Goal: Task Accomplishment & Management: Manage account settings

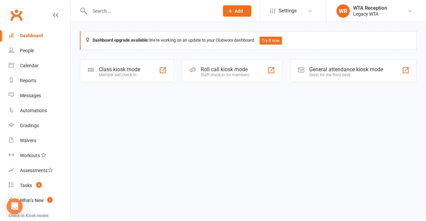
click at [103, 70] on div "Class kiosk mode" at bounding box center [119, 69] width 41 height 6
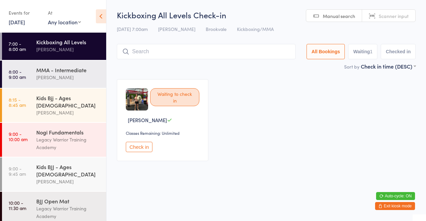
click at [223, 50] on input "search" at bounding box center [206, 51] width 179 height 15
click at [173, 54] on input "search" at bounding box center [206, 51] width 179 height 15
click at [166, 49] on input "search" at bounding box center [206, 51] width 179 height 15
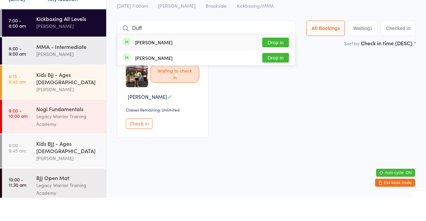
type input "Duff"
click at [279, 65] on button "Drop in" at bounding box center [275, 66] width 27 height 10
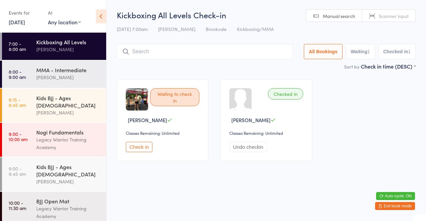
click at [138, 128] on div "Waiting to check in Tim Markwart Classes Remaining: Unlimited Check in" at bounding box center [163, 120] width 92 height 82
click at [143, 148] on button "Check in" at bounding box center [139, 147] width 27 height 10
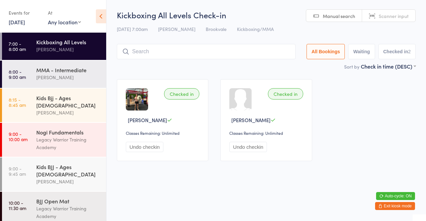
click at [202, 54] on input "search" at bounding box center [206, 51] width 179 height 15
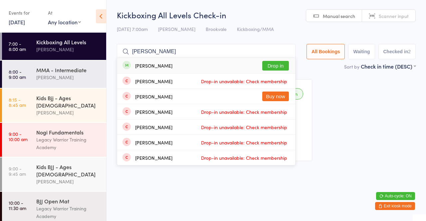
type input "Stewart ha"
click at [281, 67] on button "Drop in" at bounding box center [275, 66] width 27 height 10
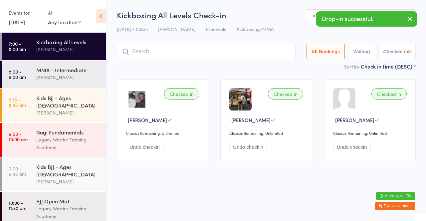
click at [75, 77] on div "[PERSON_NAME]" at bounding box center [68, 78] width 64 height 8
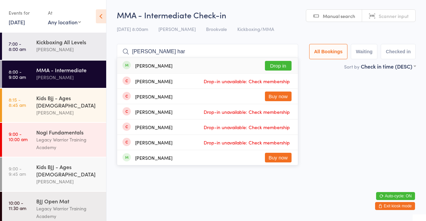
type input "Stewart har"
click at [281, 83] on span "Drop-in unavailable: Check membership" at bounding box center [247, 81] width 90 height 10
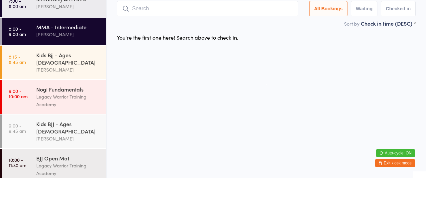
click at [78, 78] on div "[PERSON_NAME]" at bounding box center [68, 78] width 64 height 8
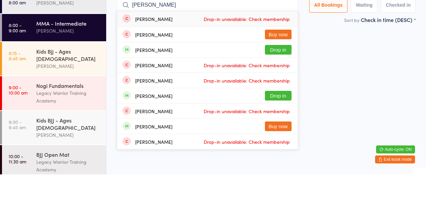
type input "Stewart"
click at [286, 99] on button "Drop in" at bounding box center [278, 97] width 27 height 10
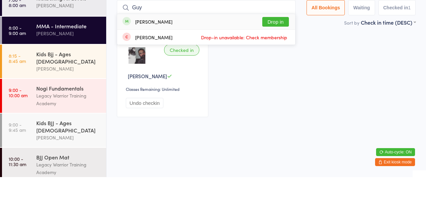
type input "Guy"
click at [279, 66] on button "Drop in" at bounding box center [275, 66] width 27 height 10
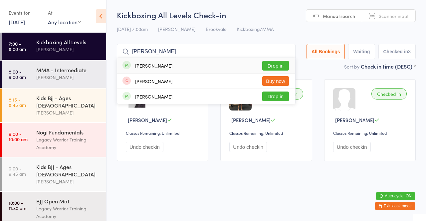
type input "Simone s"
click at [280, 67] on button "Drop in" at bounding box center [275, 66] width 27 height 10
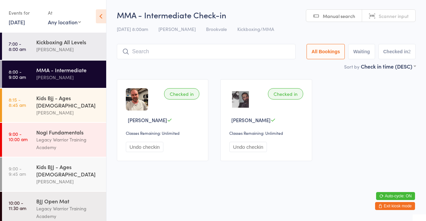
click at [193, 49] on input "search" at bounding box center [206, 51] width 179 height 15
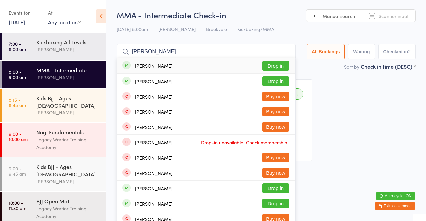
type input "Michael thoma"
click at [275, 67] on button "Drop in" at bounding box center [275, 66] width 27 height 10
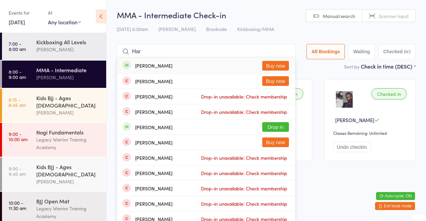
type input "Harp"
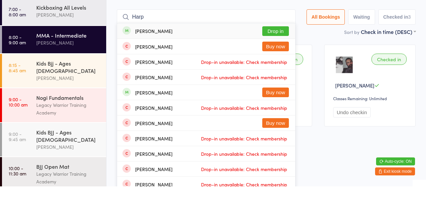
click at [82, 109] on div "[PERSON_NAME]" at bounding box center [68, 113] width 64 height 8
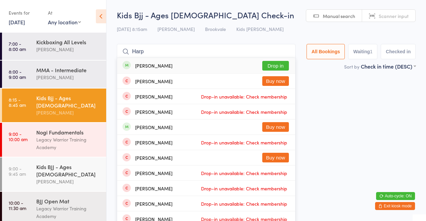
type input "Harp"
click at [274, 67] on button "Drop in" at bounding box center [275, 66] width 27 height 10
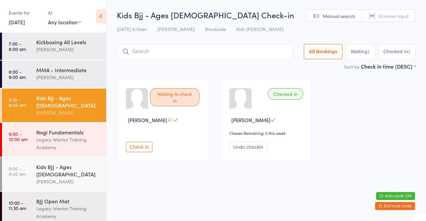
click at [47, 76] on div "[PERSON_NAME]" at bounding box center [68, 78] width 64 height 8
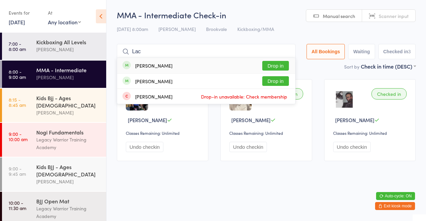
type input "Lac"
click at [274, 66] on button "Drop in" at bounding box center [275, 66] width 27 height 10
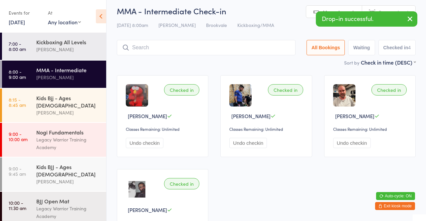
scroll to position [2, 0]
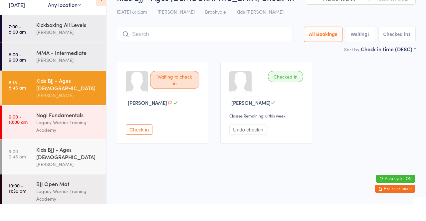
click at [201, 51] on input "search" at bounding box center [205, 51] width 176 height 15
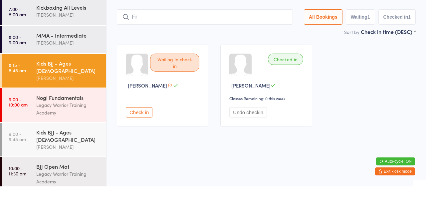
type input "F"
type input "Vanessa"
click at [329, 101] on div "Waiting to check in Lorin Carmody Check in Checked in Harper Jones Classes Rema…" at bounding box center [266, 120] width 311 height 94
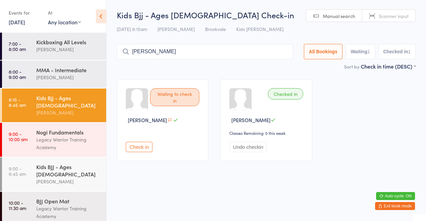
click at [80, 109] on div "[PERSON_NAME]" at bounding box center [68, 113] width 64 height 8
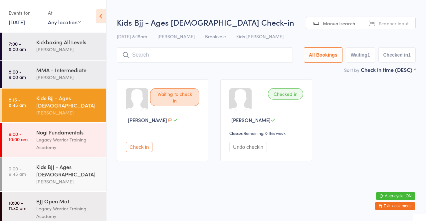
click at [68, 20] on select "Any location Brookvale" at bounding box center [64, 21] width 33 height 7
click at [85, 94] on div "Kids Bjj - Ages [DEMOGRAPHIC_DATA]" at bounding box center [68, 101] width 64 height 15
type input "Fred"
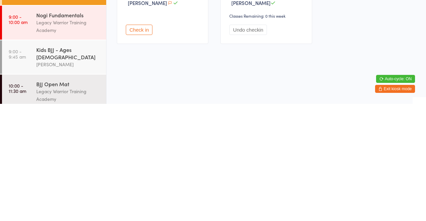
click at [70, 178] on div "[PERSON_NAME]" at bounding box center [68, 182] width 64 height 8
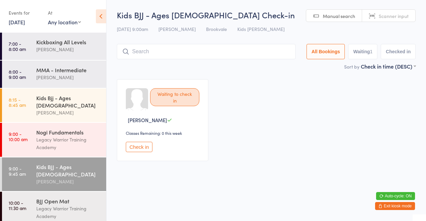
click at [96, 109] on div "[PERSON_NAME]" at bounding box center [68, 113] width 64 height 8
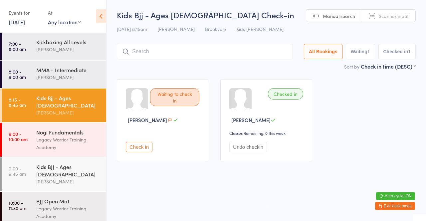
click at [400, 209] on button "Exit kiosk mode" at bounding box center [395, 206] width 40 height 8
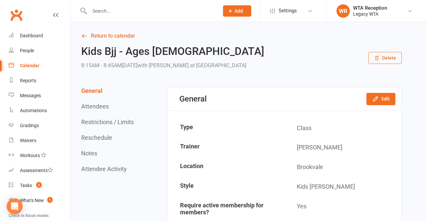
click at [139, 11] on input "text" at bounding box center [151, 10] width 127 height 9
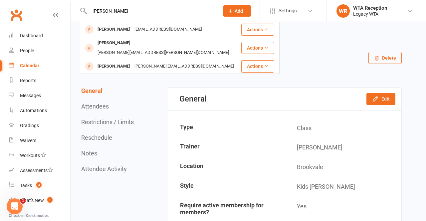
type input "Fred"
click at [267, 45] on icon at bounding box center [266, 47] width 5 height 5
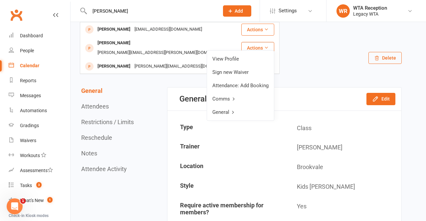
click at [258, 86] on link "Attendance: Add Booking" at bounding box center [240, 85] width 67 height 13
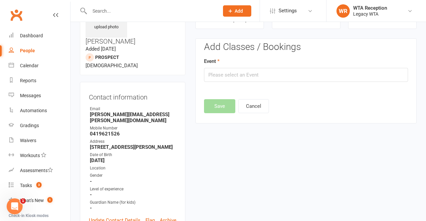
scroll to position [46, 0]
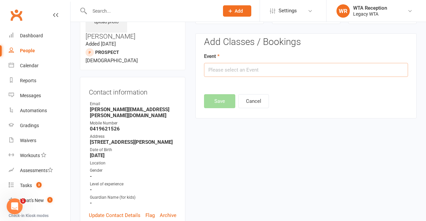
click at [372, 68] on input "text" at bounding box center [306, 70] width 204 height 14
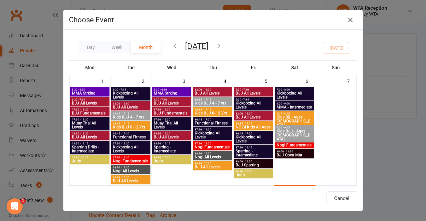
scroll to position [151, 0]
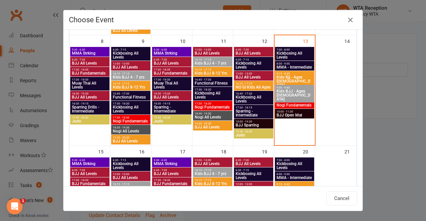
click at [299, 78] on span "Kids Bjj - Ages [DEMOGRAPHIC_DATA]" at bounding box center [294, 81] width 37 height 12
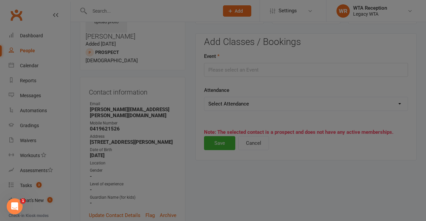
type input "Kids Bjj - Ages 3 to 5 - Sep 13, 2025 8:15:00 AM"
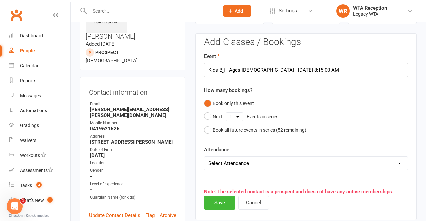
click at [391, 160] on select "Select Attendance Attended Absent" at bounding box center [307, 163] width 204 height 13
select select "0"
click at [205, 157] on select "Select Attendance Attended Absent" at bounding box center [307, 163] width 204 height 13
click at [224, 200] on button "Save" at bounding box center [219, 203] width 31 height 14
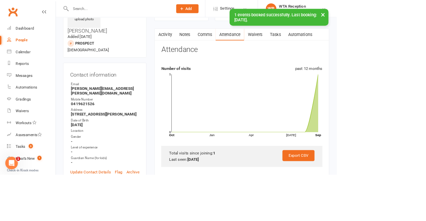
scroll to position [0, 0]
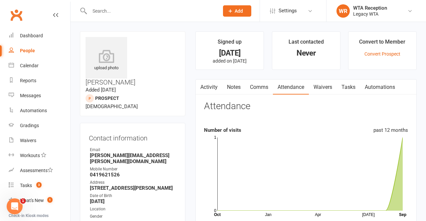
click at [142, 9] on input "text" at bounding box center [151, 10] width 127 height 9
type input "O"
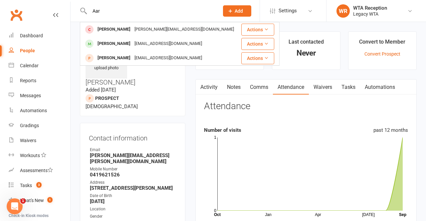
type input "Aar"
click at [270, 58] on button "Actions" at bounding box center [258, 58] width 33 height 12
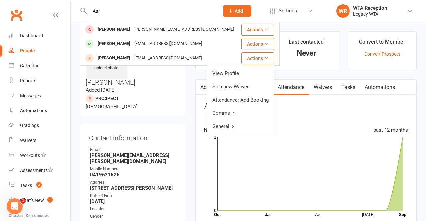
click at [254, 99] on link "Attendance: Add Booking" at bounding box center [240, 99] width 67 height 13
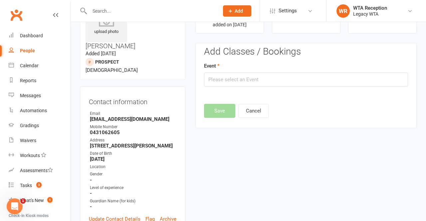
scroll to position [46, 0]
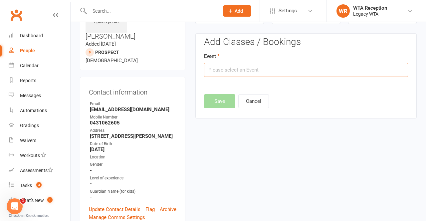
click at [367, 69] on input "text" at bounding box center [306, 70] width 204 height 14
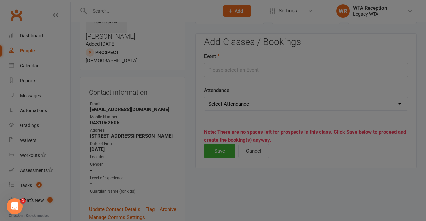
type input "Kids Bjj - Ages 3 to 5 - Sep 13, 2025 8:15:00 AM"
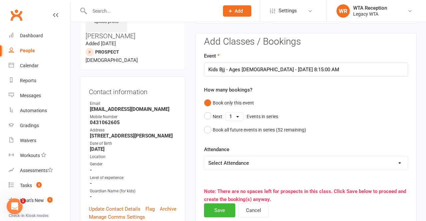
scroll to position [47, 0]
click at [396, 159] on select "Select Attendance Attended Absent" at bounding box center [307, 162] width 204 height 13
select select "0"
click at [205, 156] on select "Select Attendance Attended Absent" at bounding box center [307, 162] width 204 height 13
click at [218, 212] on button "Save" at bounding box center [219, 210] width 31 height 14
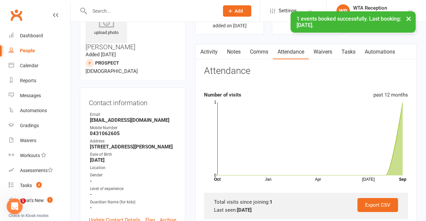
scroll to position [0, 0]
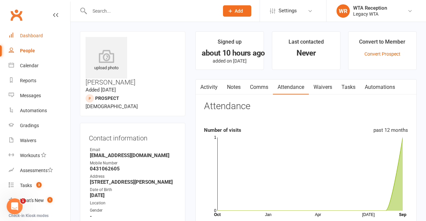
click at [38, 33] on link "Dashboard" at bounding box center [40, 35] width 62 height 15
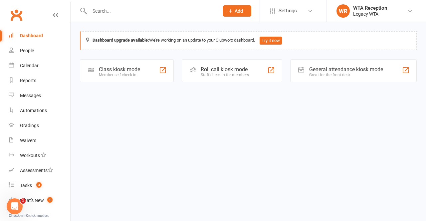
click at [132, 67] on div "Class kiosk mode" at bounding box center [119, 69] width 41 height 6
